Goal: Information Seeking & Learning: Check status

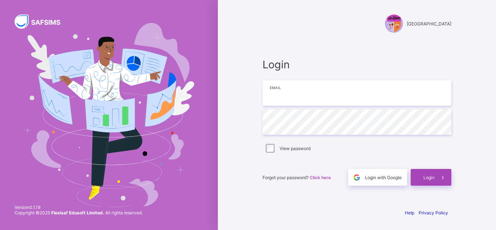
type input "**********"
click at [424, 178] on span "Login" at bounding box center [428, 177] width 11 height 5
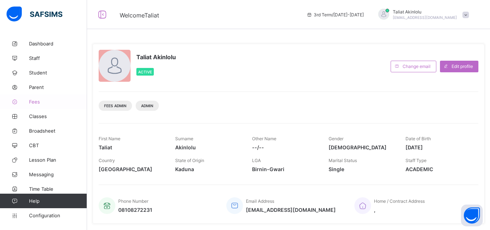
click at [34, 104] on link "Fees" at bounding box center [43, 101] width 87 height 15
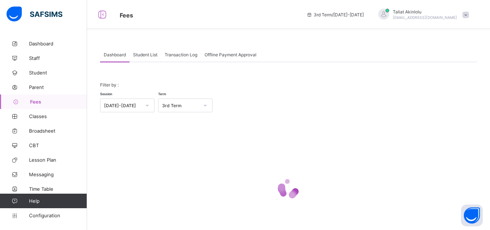
click at [139, 57] on span "Student List" at bounding box center [145, 54] width 24 height 5
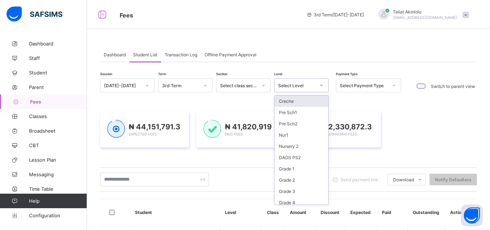
click at [321, 85] on icon at bounding box center [321, 85] width 4 height 7
click at [300, 159] on div "DAOS PS2" at bounding box center [302, 157] width 54 height 11
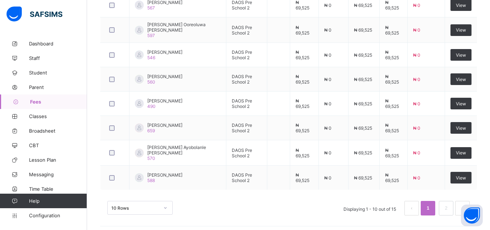
scroll to position [330, 0]
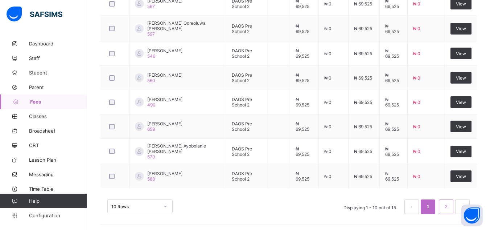
click at [450, 205] on link "2" at bounding box center [446, 206] width 7 height 9
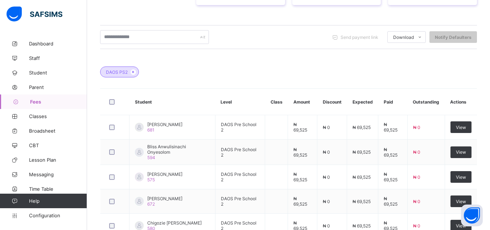
scroll to position [209, 0]
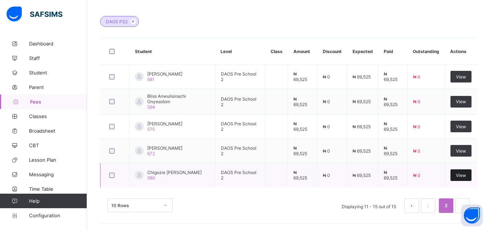
click at [462, 169] on div "View" at bounding box center [461, 175] width 21 height 12
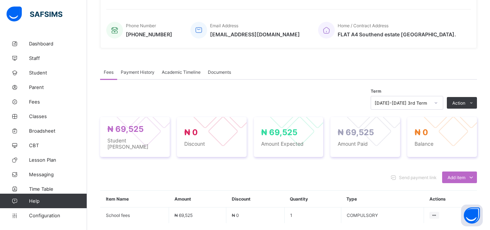
scroll to position [209, 0]
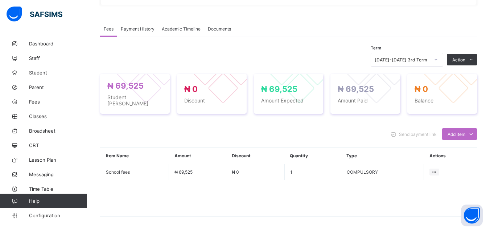
click at [137, 28] on span "Payment History" at bounding box center [138, 28] width 34 height 5
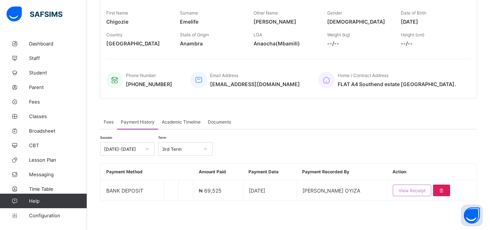
scroll to position [116, 0]
click at [254, 116] on div "Fees Payment History Academic Timeline Documents" at bounding box center [288, 121] width 377 height 15
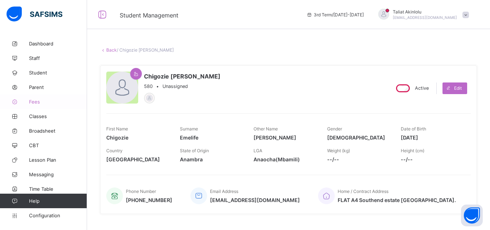
click at [32, 99] on span "Fees" at bounding box center [58, 102] width 58 height 6
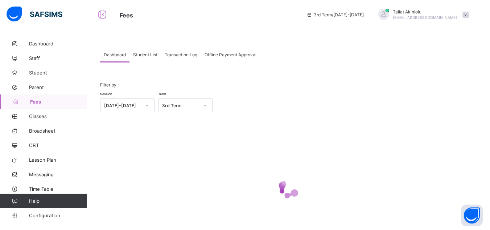
click at [149, 55] on span "Student List" at bounding box center [145, 54] width 24 height 5
click at [144, 55] on span "Student List" at bounding box center [145, 54] width 24 height 5
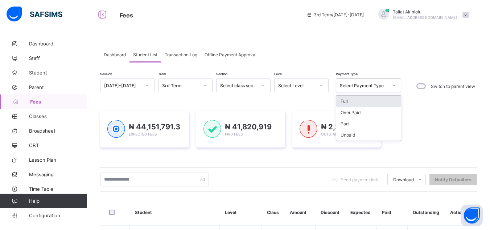
click at [393, 86] on icon at bounding box center [394, 85] width 4 height 7
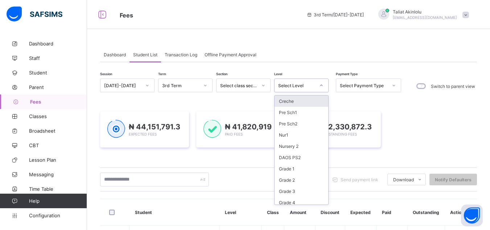
click at [324, 85] on div at bounding box center [321, 85] width 12 height 12
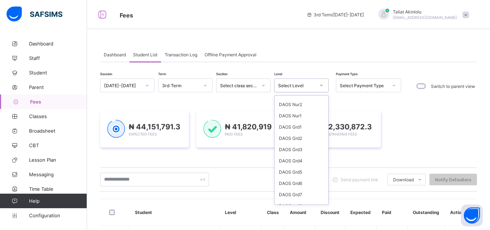
scroll to position [135, 0]
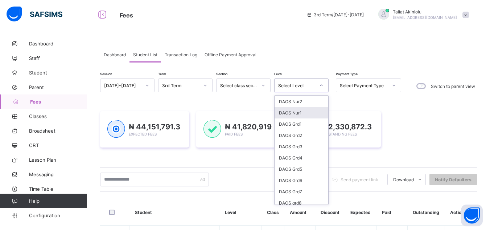
click at [299, 112] on div "DAOS Nur1" at bounding box center [302, 112] width 54 height 11
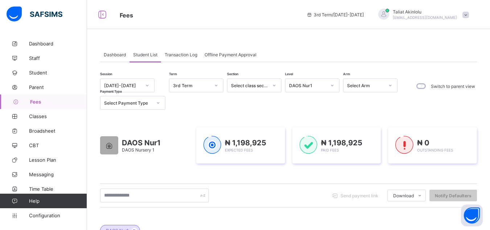
click at [347, 169] on div "DAOS Nur1 DAOS Nursery 1 ₦ 1,198,925 Expected Fees ₦ 1,198,925 Paid Fees ₦ 0 Ou…" at bounding box center [288, 145] width 377 height 58
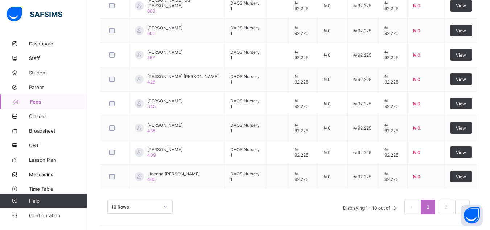
scroll to position [330, 0]
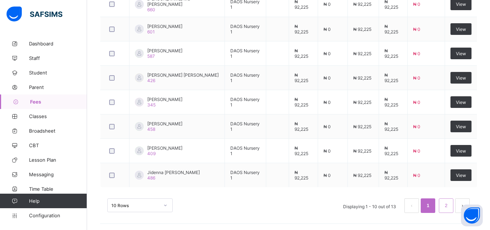
click at [448, 201] on link "2" at bounding box center [446, 205] width 7 height 9
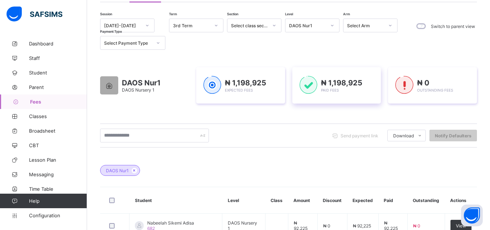
scroll to position [0, 0]
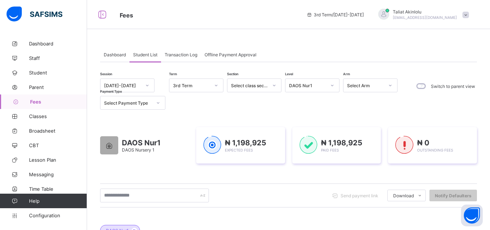
click at [332, 85] on icon at bounding box center [332, 85] width 4 height 7
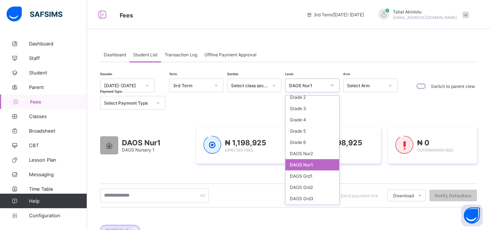
scroll to position [88, 0]
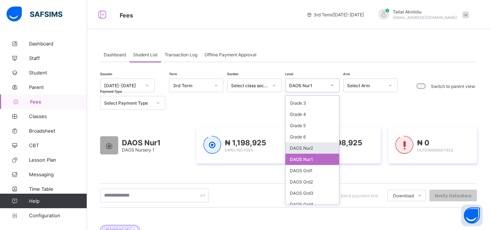
click at [314, 147] on div "DAOS Nur2" at bounding box center [313, 147] width 54 height 11
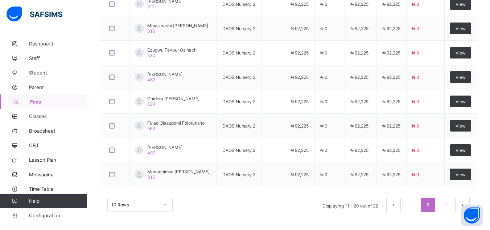
scroll to position [330, 0]
click at [431, 205] on link "2" at bounding box center [428, 204] width 7 height 9
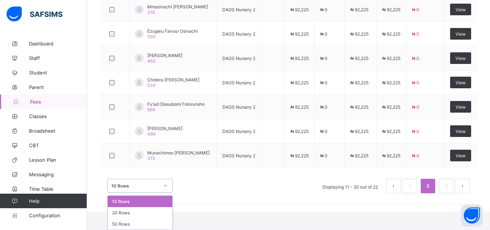
click at [164, 192] on div "option 10 Rows focused, 1 of 3. 3 results available. Use Up and Down to choose …" at bounding box center [139, 186] width 65 height 14
click at [146, 212] on div "20 Rows" at bounding box center [140, 212] width 65 height 11
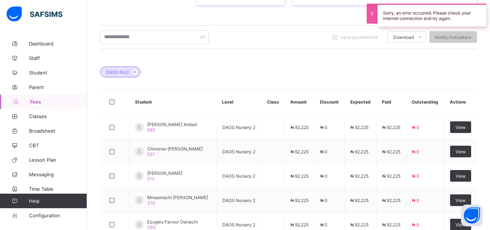
scroll to position [330, 0]
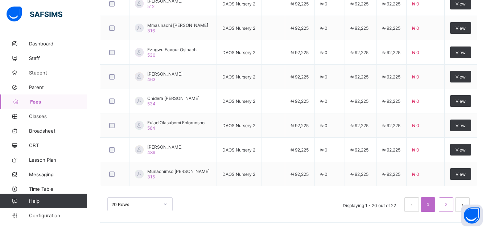
click at [448, 205] on li "2" at bounding box center [446, 204] width 15 height 15
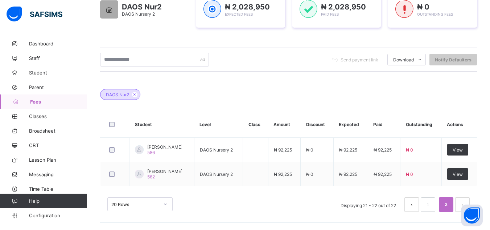
scroll to position [136, 0]
click at [431, 207] on link "1" at bounding box center [428, 204] width 7 height 9
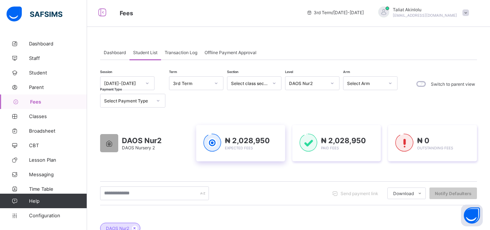
scroll to position [0, 0]
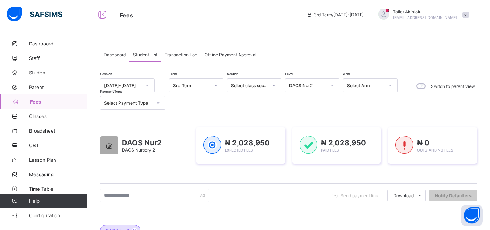
click at [334, 87] on icon at bounding box center [332, 85] width 4 height 7
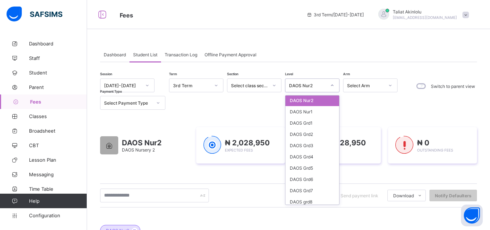
scroll to position [137, 0]
click at [315, 121] on div "DAOS Grd1" at bounding box center [313, 121] width 54 height 11
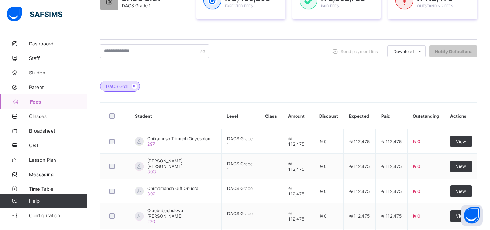
scroll to position [132, 0]
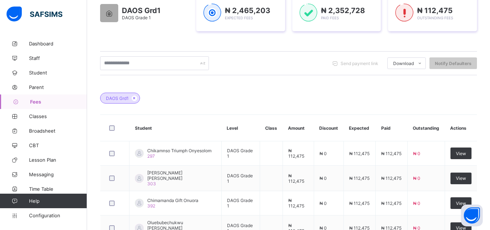
click at [274, 101] on div "DAOS Grd1" at bounding box center [288, 94] width 377 height 25
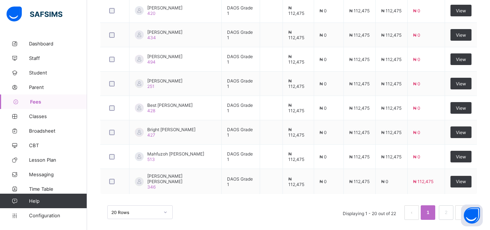
scroll to position [574, 0]
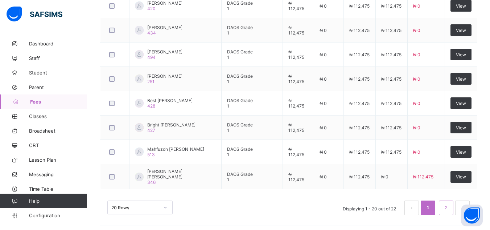
click at [448, 205] on link "2" at bounding box center [446, 207] width 7 height 9
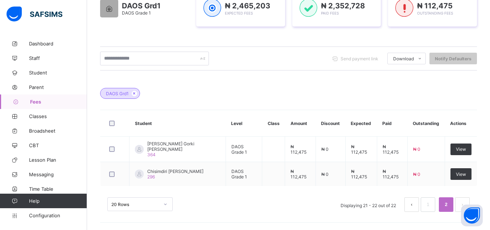
scroll to position [136, 0]
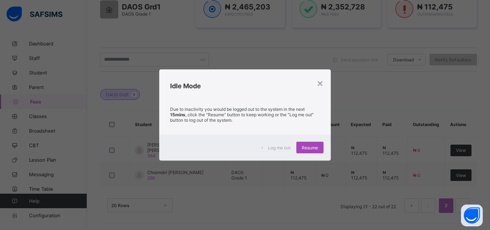
click at [306, 145] on span "Resume" at bounding box center [310, 147] width 16 height 5
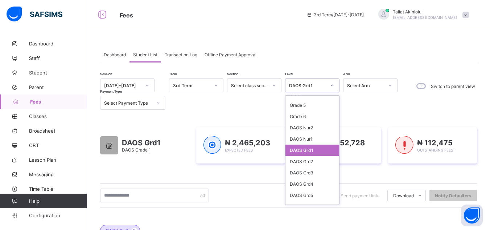
scroll to position [112, 0]
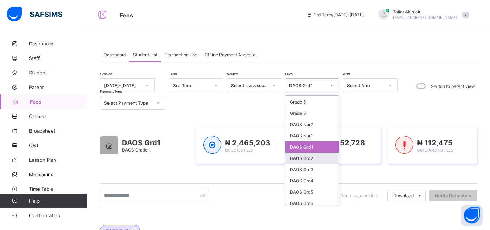
click at [317, 158] on div "DAOS Grd2" at bounding box center [313, 157] width 54 height 11
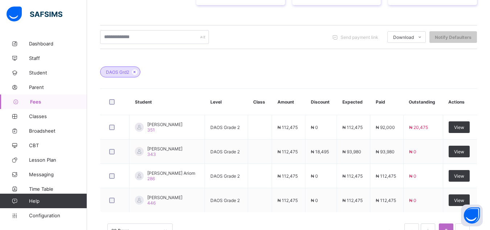
scroll to position [184, 0]
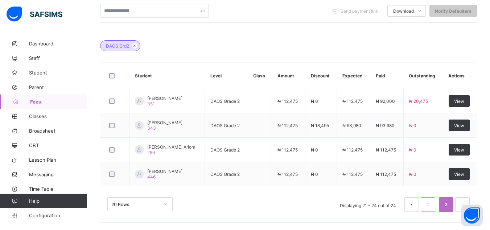
click at [431, 203] on link "1" at bounding box center [428, 204] width 7 height 9
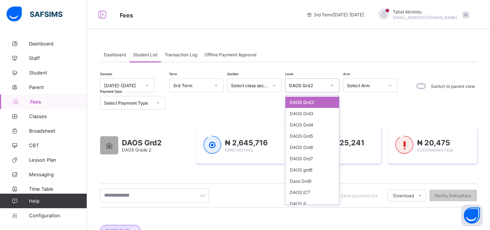
scroll to position [168, 0]
click at [316, 117] on div "DAOS Grd3" at bounding box center [313, 112] width 54 height 11
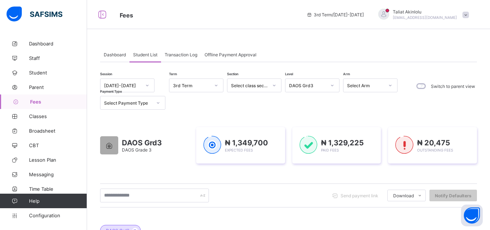
click at [35, 104] on link "Fees" at bounding box center [43, 101] width 87 height 15
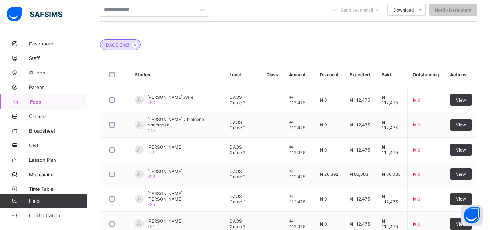
scroll to position [0, 0]
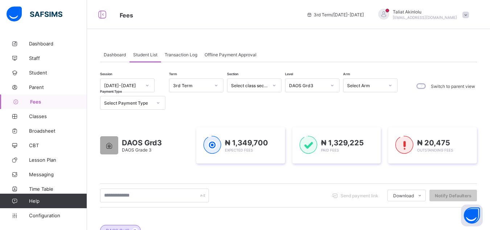
click at [332, 86] on icon at bounding box center [332, 85] width 3 height 1
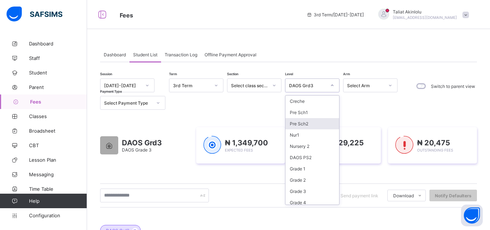
click at [306, 126] on div "Pre Sch2" at bounding box center [313, 123] width 54 height 11
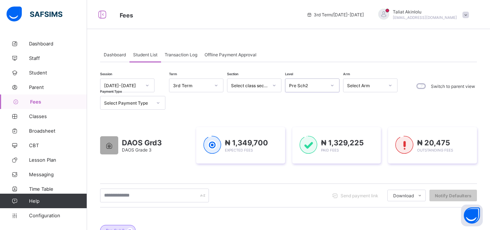
click at [357, 118] on div "DAOS Grd3 DAOS Grade 3 ₦ 1,349,700 Expected Fees ₦ 1,329,225 Paid Fees ₦ 20,475…" at bounding box center [288, 145] width 377 height 58
click at [332, 85] on icon at bounding box center [332, 85] width 3 height 1
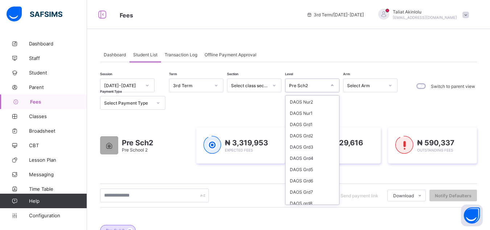
scroll to position [130, 0]
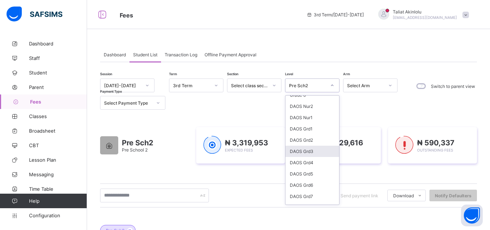
click at [305, 151] on div "DAOS Grd3" at bounding box center [313, 150] width 54 height 11
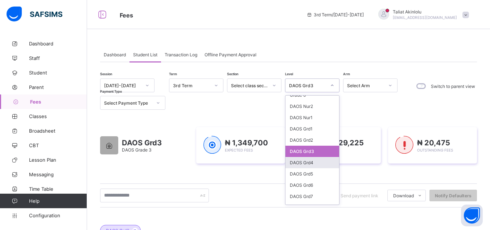
click at [310, 158] on div "DAOS Grd4" at bounding box center [313, 162] width 54 height 11
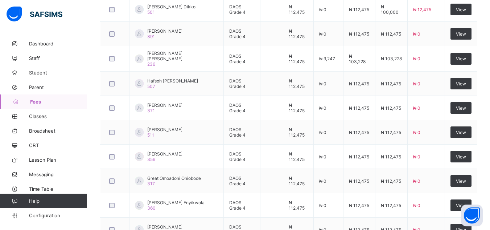
scroll to position [574, 0]
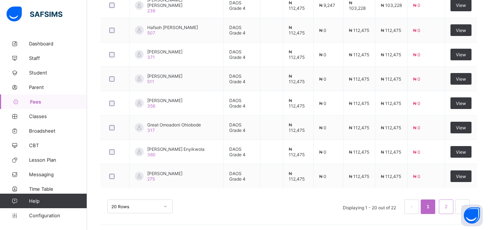
click at [449, 206] on link "2" at bounding box center [446, 206] width 7 height 9
click at [450, 202] on link "2" at bounding box center [446, 206] width 7 height 9
click at [431, 202] on link "1" at bounding box center [428, 206] width 7 height 9
click at [448, 202] on link "2" at bounding box center [446, 206] width 7 height 9
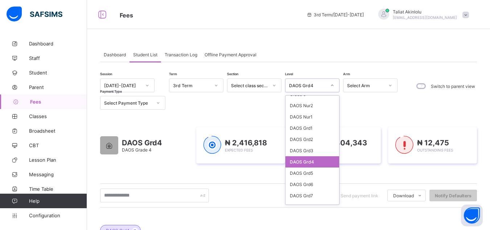
scroll to position [132, 0]
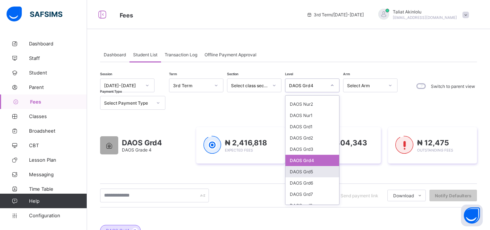
click at [318, 170] on div "DAOS Grd5" at bounding box center [313, 171] width 54 height 11
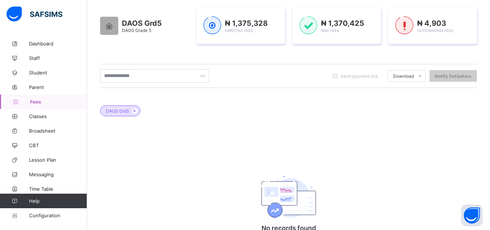
scroll to position [0, 0]
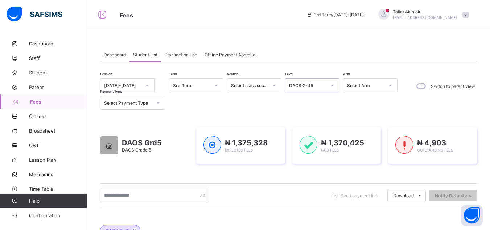
click at [335, 86] on div at bounding box center [332, 85] width 12 height 12
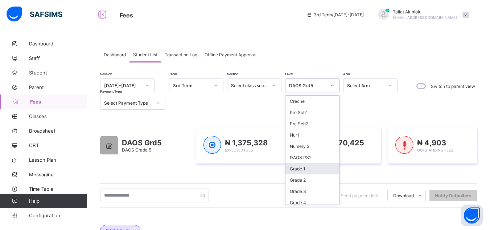
click at [311, 169] on div "Grade 1" at bounding box center [313, 168] width 54 height 11
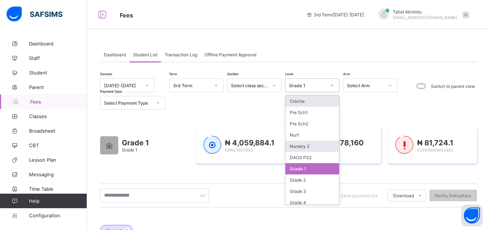
click at [315, 143] on div "Nursery 2" at bounding box center [313, 145] width 54 height 11
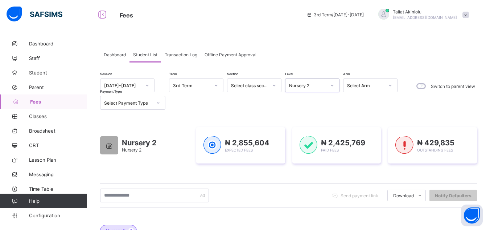
click at [121, 53] on span "Dashboard" at bounding box center [115, 54] width 22 height 5
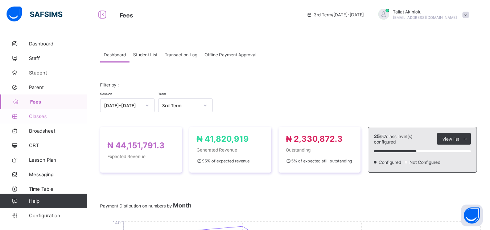
click at [43, 113] on link "Classes" at bounding box center [43, 116] width 87 height 15
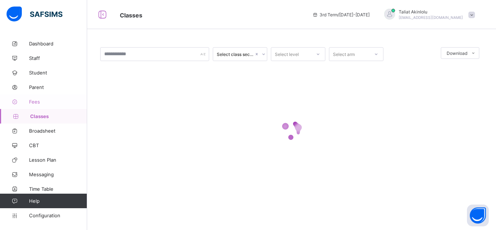
click at [36, 99] on span "Fees" at bounding box center [58, 102] width 58 height 6
click at [35, 102] on span "Fees" at bounding box center [58, 102] width 58 height 6
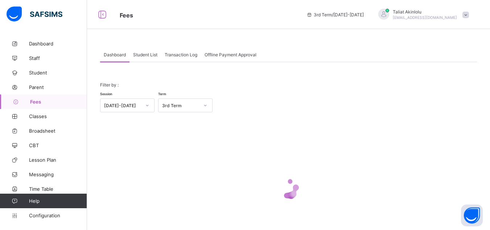
click at [148, 54] on span "Student List" at bounding box center [145, 54] width 24 height 5
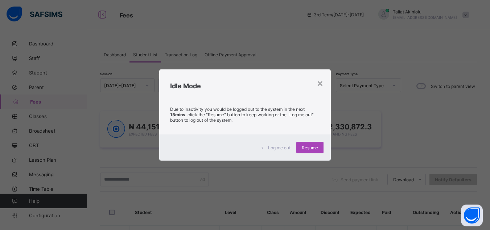
click at [317, 151] on div "Resume" at bounding box center [309, 148] width 27 height 12
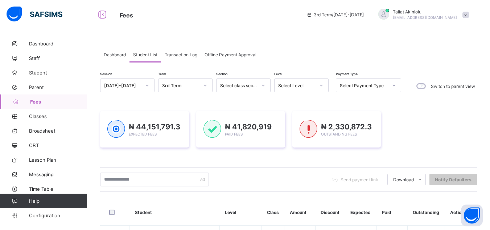
click at [322, 85] on icon at bounding box center [321, 85] width 3 height 1
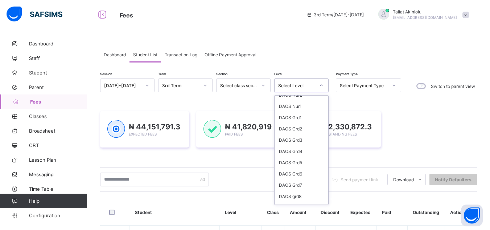
scroll to position [160, 0]
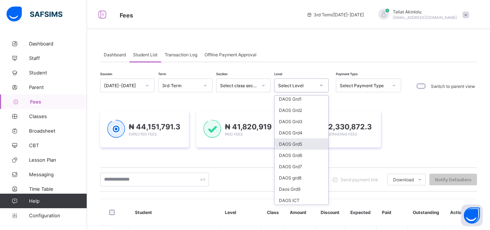
click at [294, 145] on div "DAOS Grd5" at bounding box center [302, 143] width 54 height 11
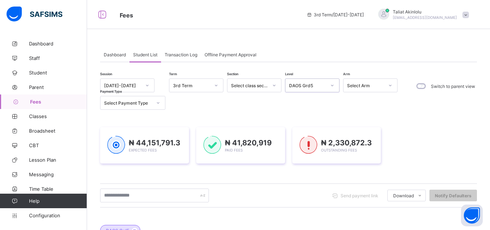
click at [430, 146] on div "₦ 44,151,791.3 Expected Fees ₦ 41,820,919 Paid Fees ₦ 2,330,872.3 Outstanding F…" at bounding box center [288, 145] width 377 height 36
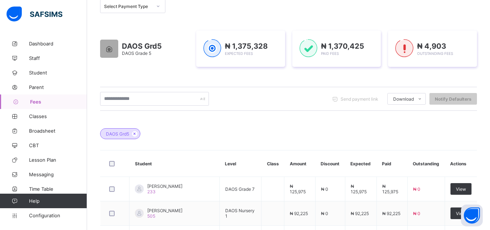
scroll to position [0, 0]
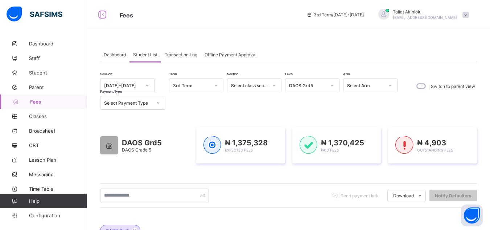
click at [334, 85] on icon at bounding box center [332, 85] width 4 height 7
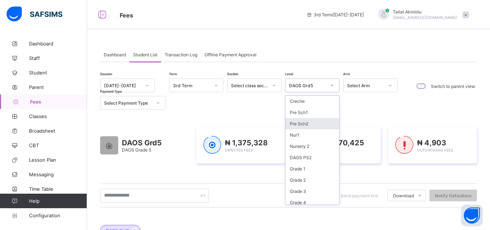
click at [313, 126] on div "Pre Sch2" at bounding box center [313, 123] width 54 height 11
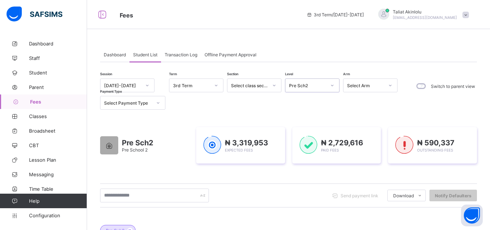
click at [334, 85] on icon at bounding box center [332, 85] width 4 height 7
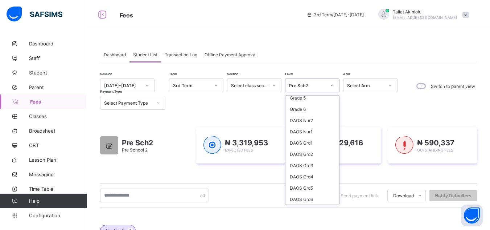
scroll to position [116, 0]
click at [305, 189] on div "DAOS Grd5" at bounding box center [313, 187] width 54 height 11
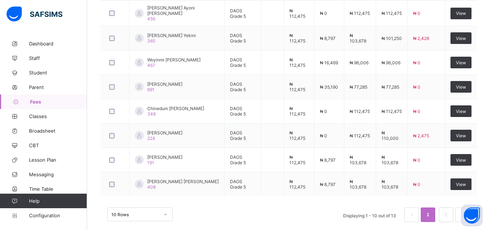
scroll to position [330, 0]
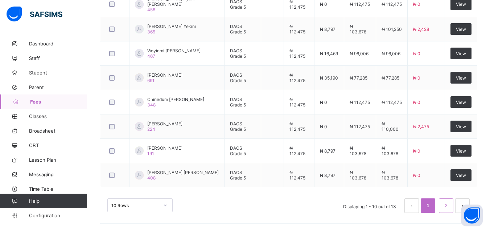
click at [449, 202] on link "2" at bounding box center [446, 205] width 7 height 9
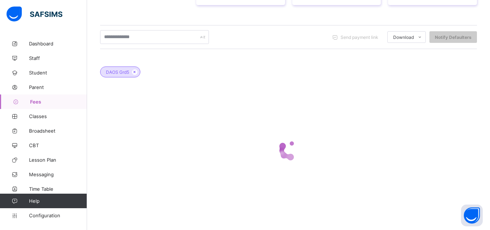
scroll to position [160, 0]
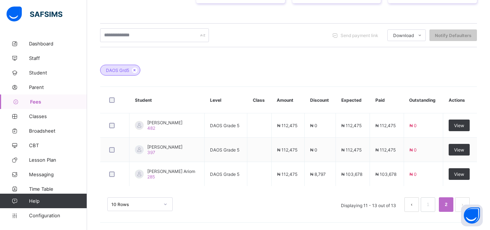
click at [274, 67] on div "DAOS Grd5" at bounding box center [288, 66] width 377 height 25
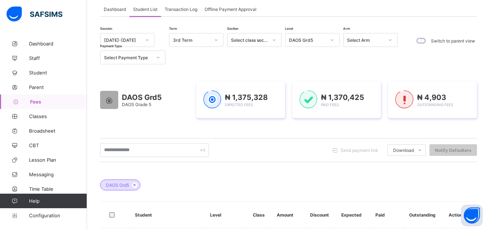
scroll to position [0, 0]
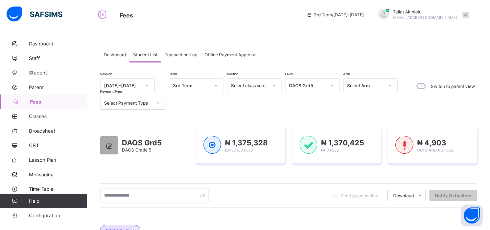
click at [334, 85] on icon at bounding box center [332, 85] width 4 height 7
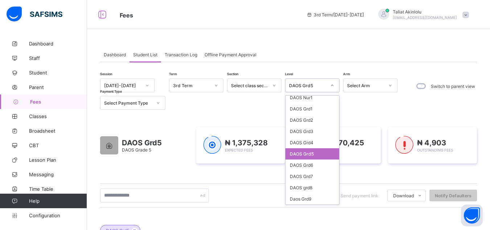
scroll to position [174, 0]
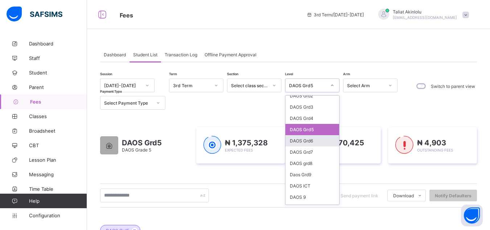
click at [312, 144] on div "DAOS Grd6" at bounding box center [313, 140] width 54 height 11
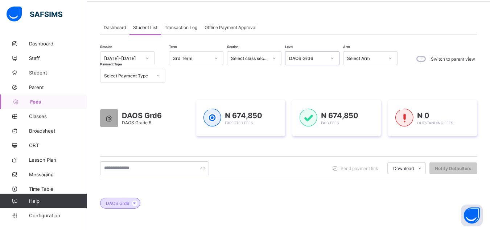
scroll to position [0, 0]
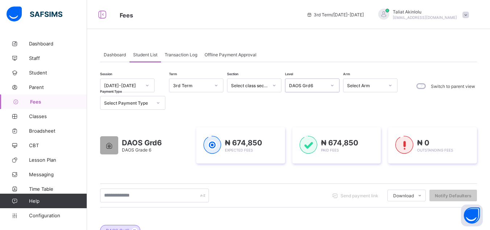
click at [329, 84] on div at bounding box center [332, 85] width 12 height 12
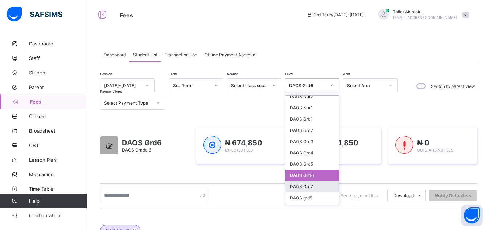
scroll to position [160, 0]
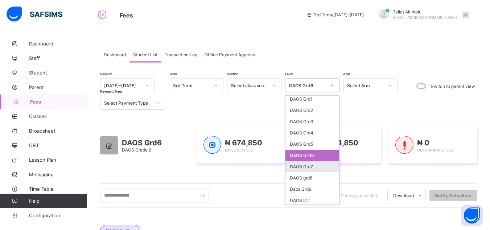
click at [310, 165] on div "DAOS Grd7" at bounding box center [313, 166] width 54 height 11
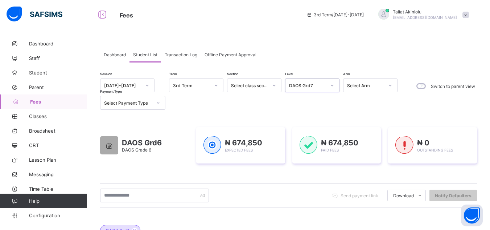
click at [320, 198] on div "Send payment link Download Students Payment Students Payment Status Student Ite…" at bounding box center [288, 195] width 377 height 14
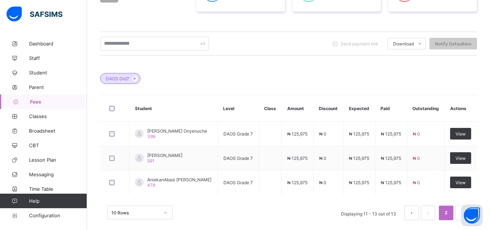
scroll to position [160, 0]
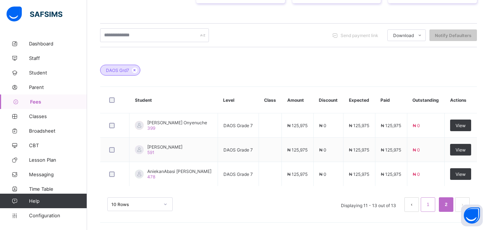
click at [431, 201] on link "1" at bounding box center [428, 204] width 7 height 9
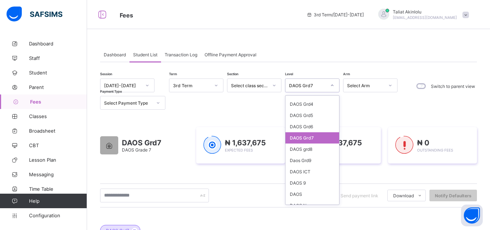
scroll to position [189, 0]
click at [312, 130] on div "DAOS Grd6" at bounding box center [313, 125] width 54 height 11
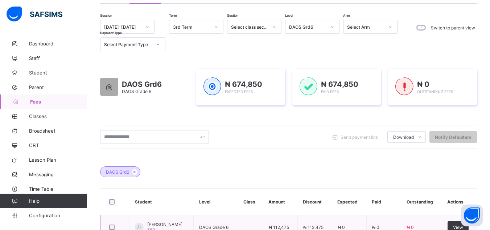
scroll to position [0, 0]
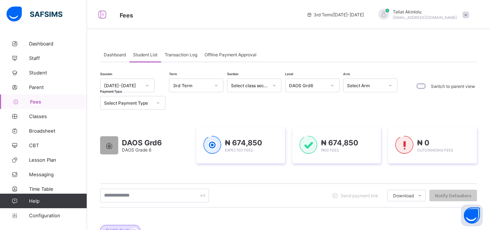
click at [332, 85] on icon at bounding box center [332, 85] width 3 height 1
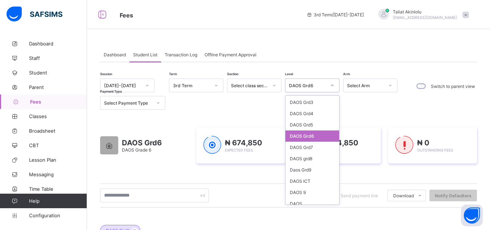
scroll to position [203, 0]
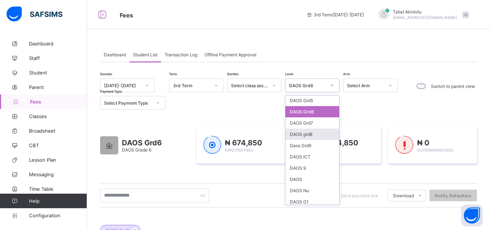
click at [311, 135] on div "DAOS grd8" at bounding box center [313, 133] width 54 height 11
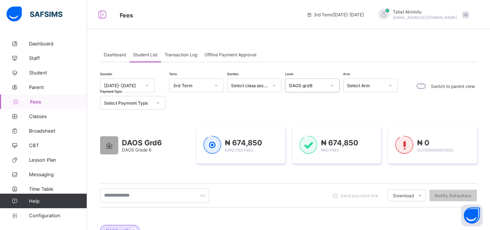
click at [353, 113] on div "Session [DATE]-[DATE] Term 3rd Term Section Select class section Level option D…" at bounding box center [288, 227] width 377 height 299
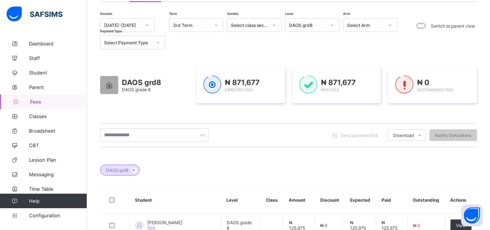
scroll to position [0, 0]
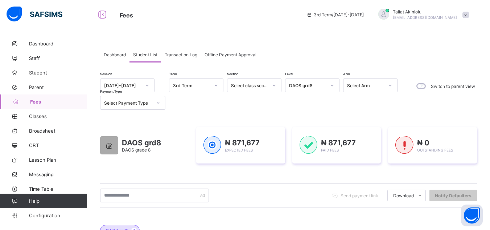
click at [332, 85] on icon at bounding box center [332, 85] width 3 height 1
click at [332, 85] on icon at bounding box center [332, 85] width 4 height 7
click at [332, 85] on icon at bounding box center [332, 85] width 3 height 1
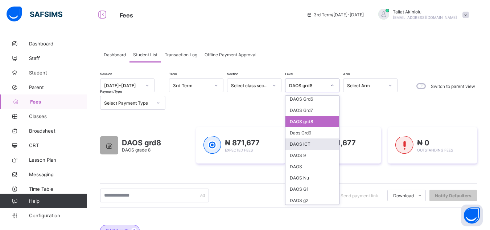
scroll to position [218, 0]
click at [312, 133] on div "Daos Grd9" at bounding box center [313, 130] width 54 height 11
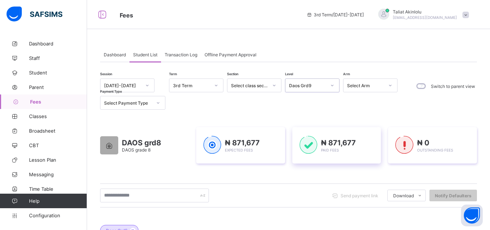
click at [307, 130] on div "₦ 871,677 Paid Fees" at bounding box center [336, 145] width 89 height 36
click at [323, 111] on div "Session [DATE]-[DATE] Term 3rd Term Section Select class section Level Daos Grd…" at bounding box center [288, 227] width 377 height 299
click at [376, 106] on div "Session [DATE]-[DATE] Term 3rd Term Section Select class section Level Daos Grd…" at bounding box center [250, 93] width 301 height 31
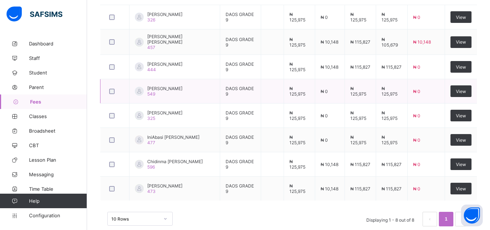
scroll to position [0, 0]
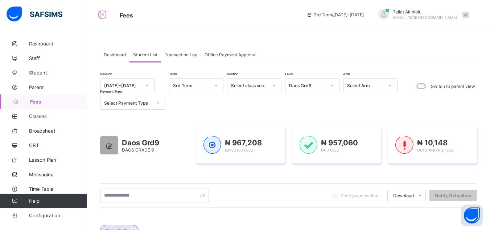
click at [334, 84] on icon at bounding box center [332, 85] width 4 height 7
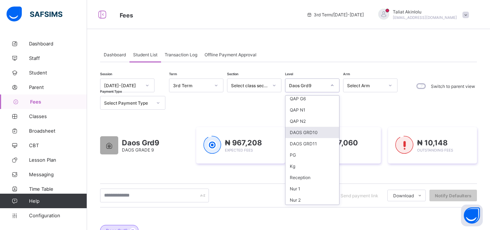
scroll to position [464, 0]
click at [308, 133] on div "DAOS GRD10" at bounding box center [313, 131] width 54 height 11
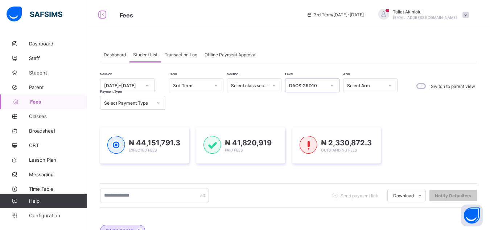
click at [406, 154] on div "₦ 44,151,791.3 Expected Fees ₦ 41,820,919 Paid Fees ₦ 2,330,872.3 Outstanding F…" at bounding box center [288, 145] width 377 height 36
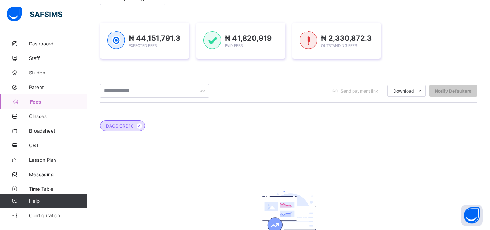
scroll to position [0, 0]
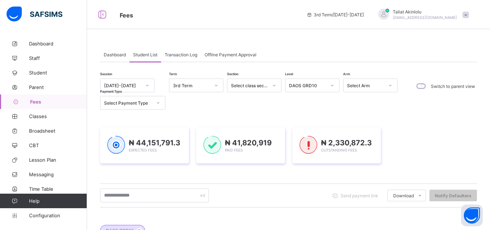
click at [333, 85] on icon at bounding box center [332, 85] width 4 height 7
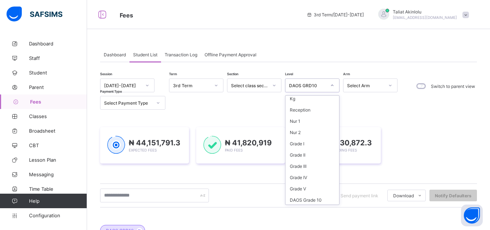
scroll to position [532, 0]
click at [309, 202] on div "DAOS Grade 10" at bounding box center [313, 198] width 54 height 11
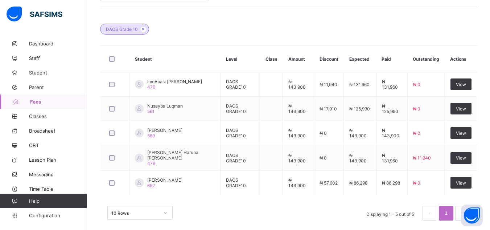
scroll to position [209, 0]
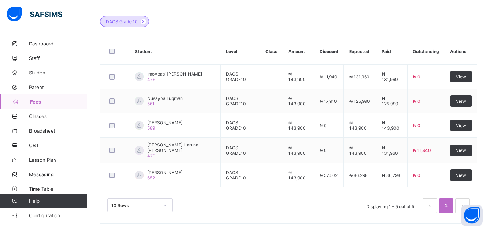
click at [325, 28] on div "DAOS Grade 10" at bounding box center [288, 17] width 377 height 25
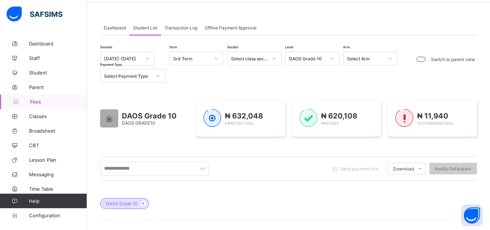
scroll to position [0, 0]
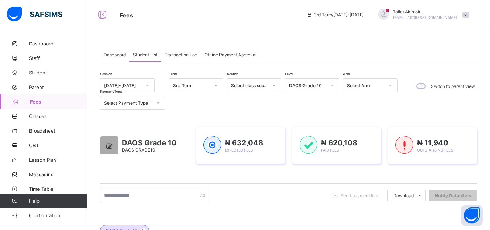
click at [333, 82] on icon at bounding box center [332, 85] width 4 height 7
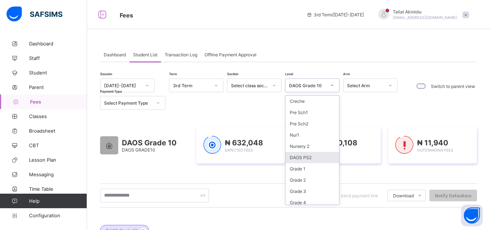
click at [316, 157] on div "DAOS PS2" at bounding box center [313, 157] width 54 height 11
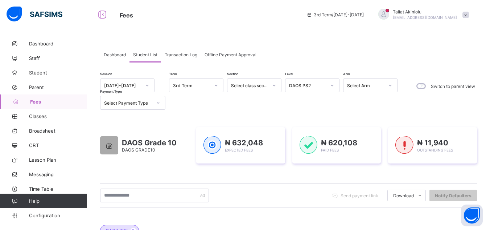
click at [444, 103] on div "Switch to parent view" at bounding box center [445, 93] width 64 height 31
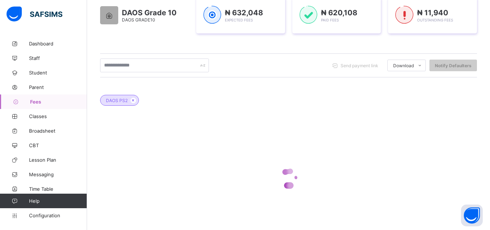
scroll to position [131, 0]
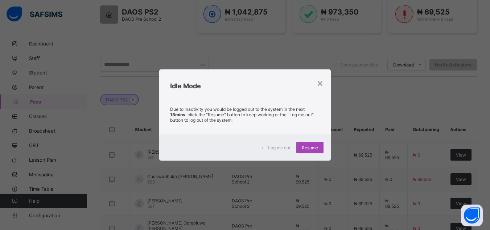
click at [314, 151] on div "Resume" at bounding box center [309, 148] width 27 height 12
